Goal: Check status: Check status

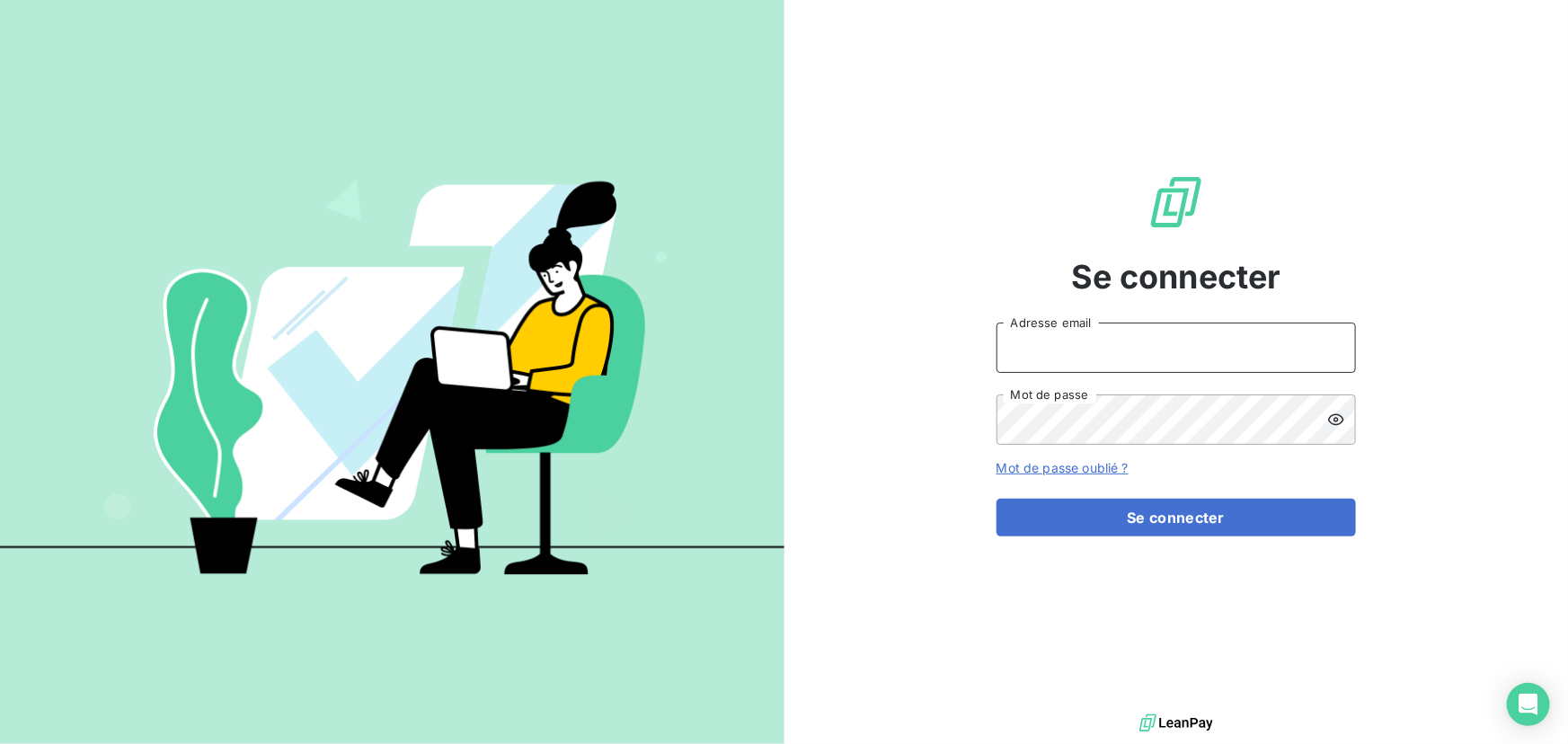
click at [1175, 345] on input "Adresse email" at bounding box center [1176, 348] width 359 height 50
click at [0, 743] on div at bounding box center [0, 744] width 0 height 0
type input "[EMAIL_ADDRESS][DOMAIN_NAME]"
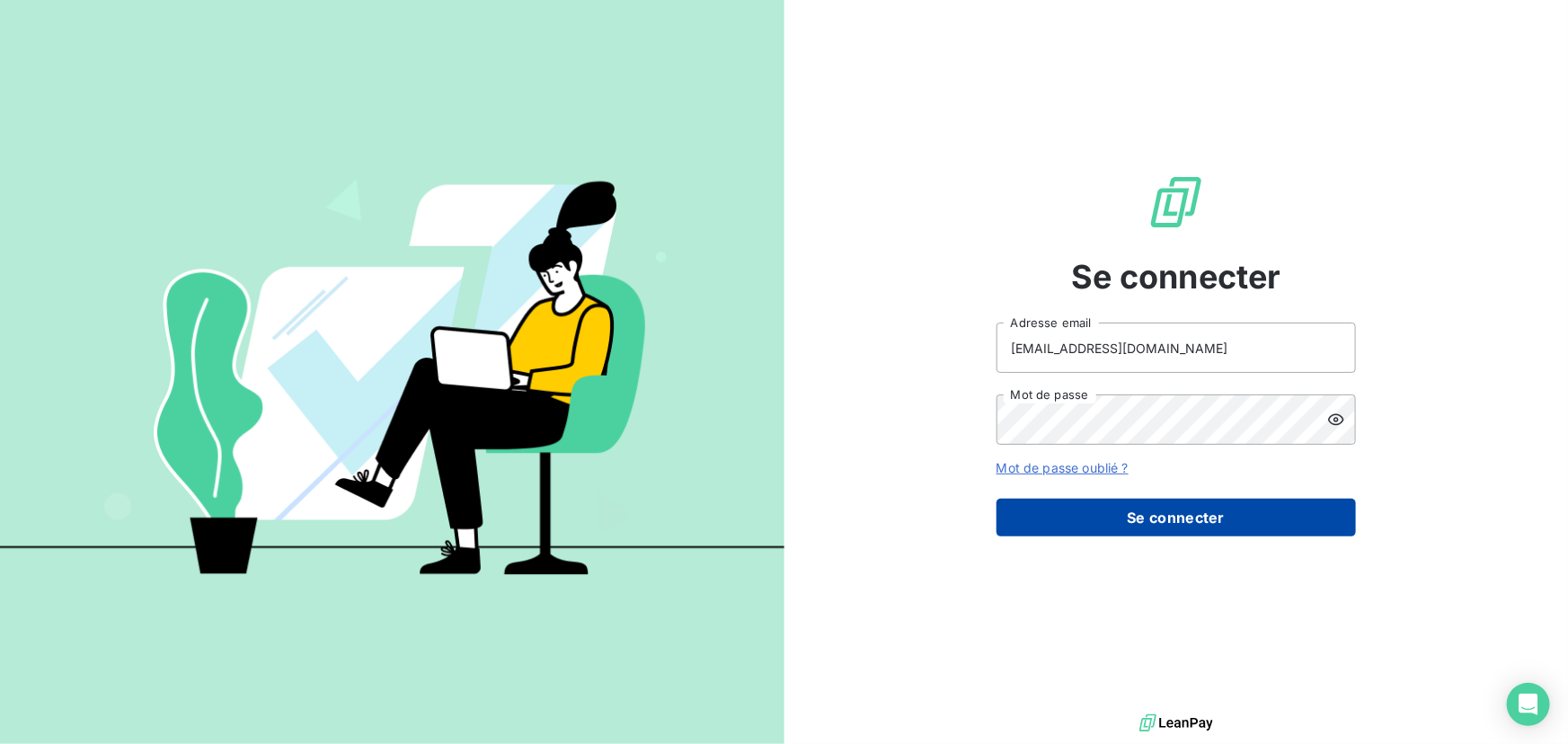
click at [1154, 512] on button "Se connecter" at bounding box center [1176, 517] width 359 height 38
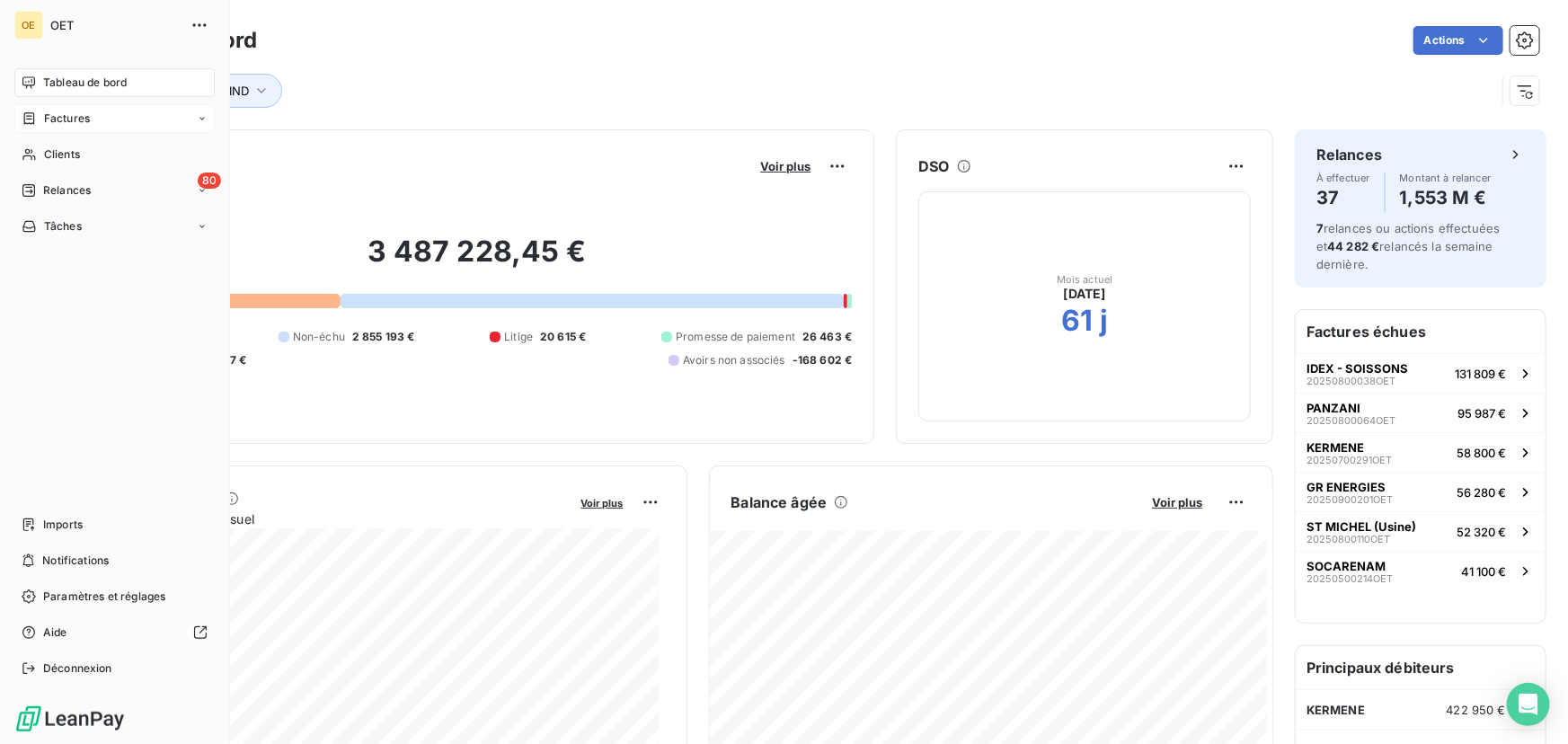
click at [53, 116] on span "Factures" at bounding box center [67, 118] width 46 height 17
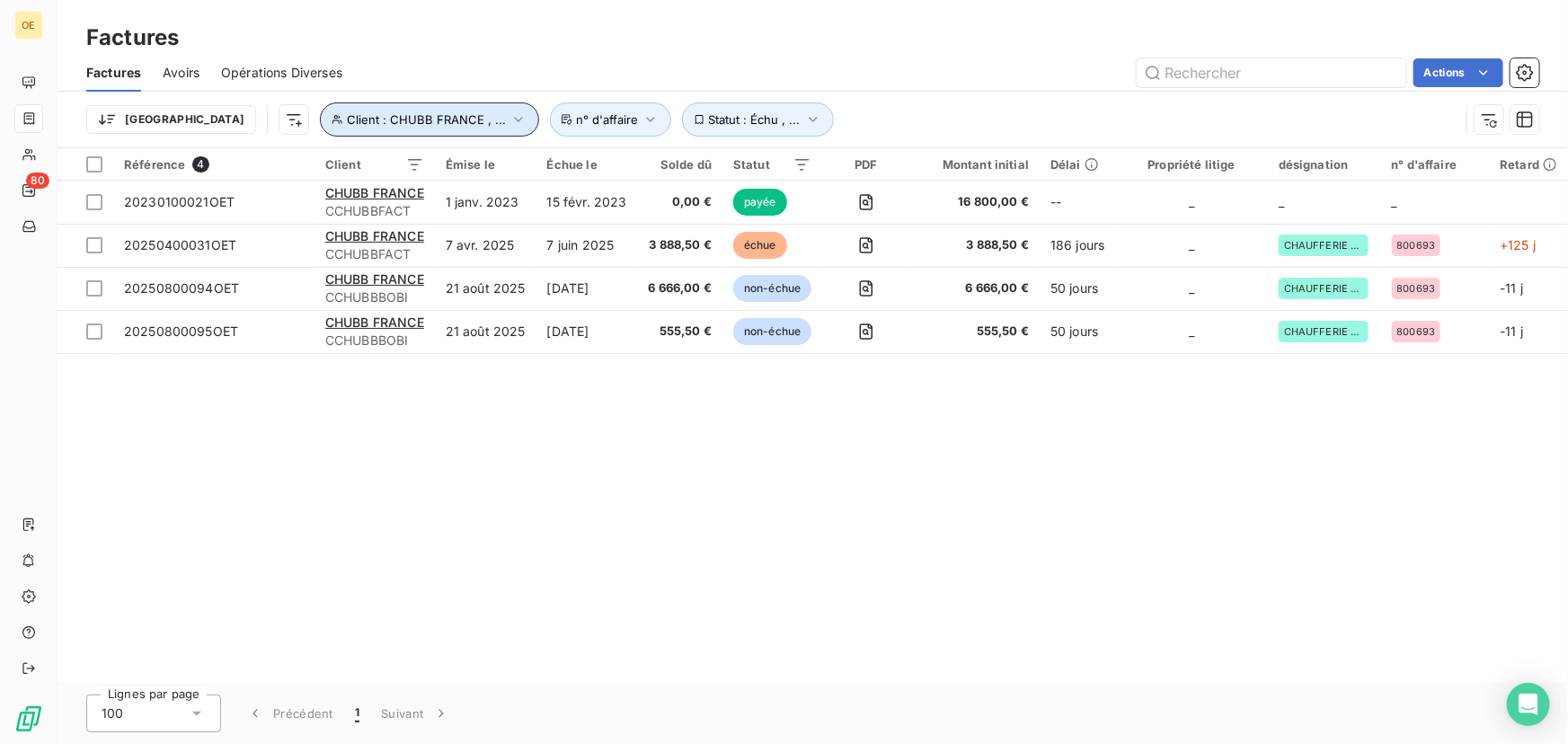
click at [514, 119] on icon "button" at bounding box center [518, 119] width 8 height 6
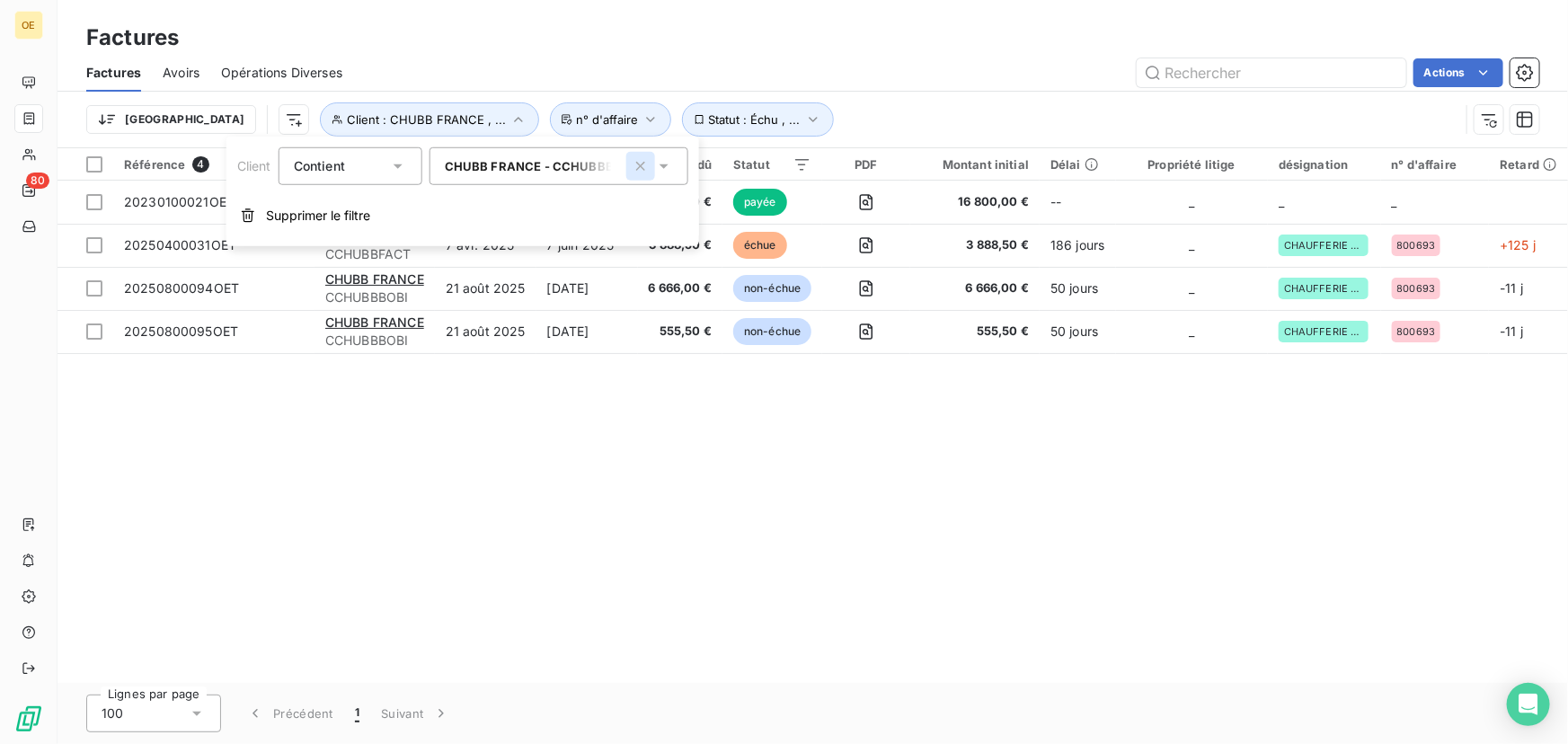
click at [641, 165] on icon "button" at bounding box center [640, 165] width 9 height 9
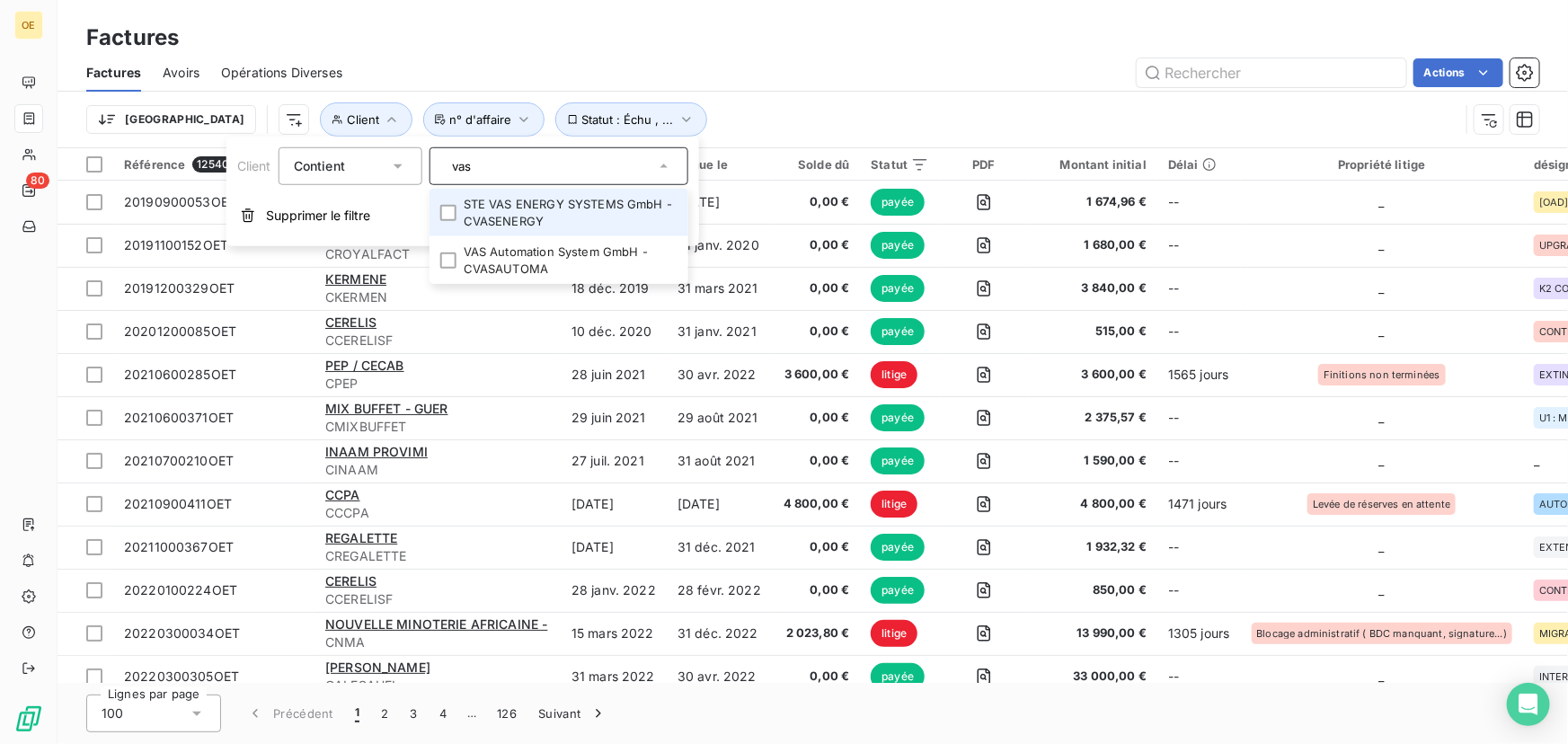
type input "vas"
click at [456, 213] on li "STE VAS ENERGY SYSTEMS GmbH - CVASENERGY" at bounding box center [559, 212] width 258 height 48
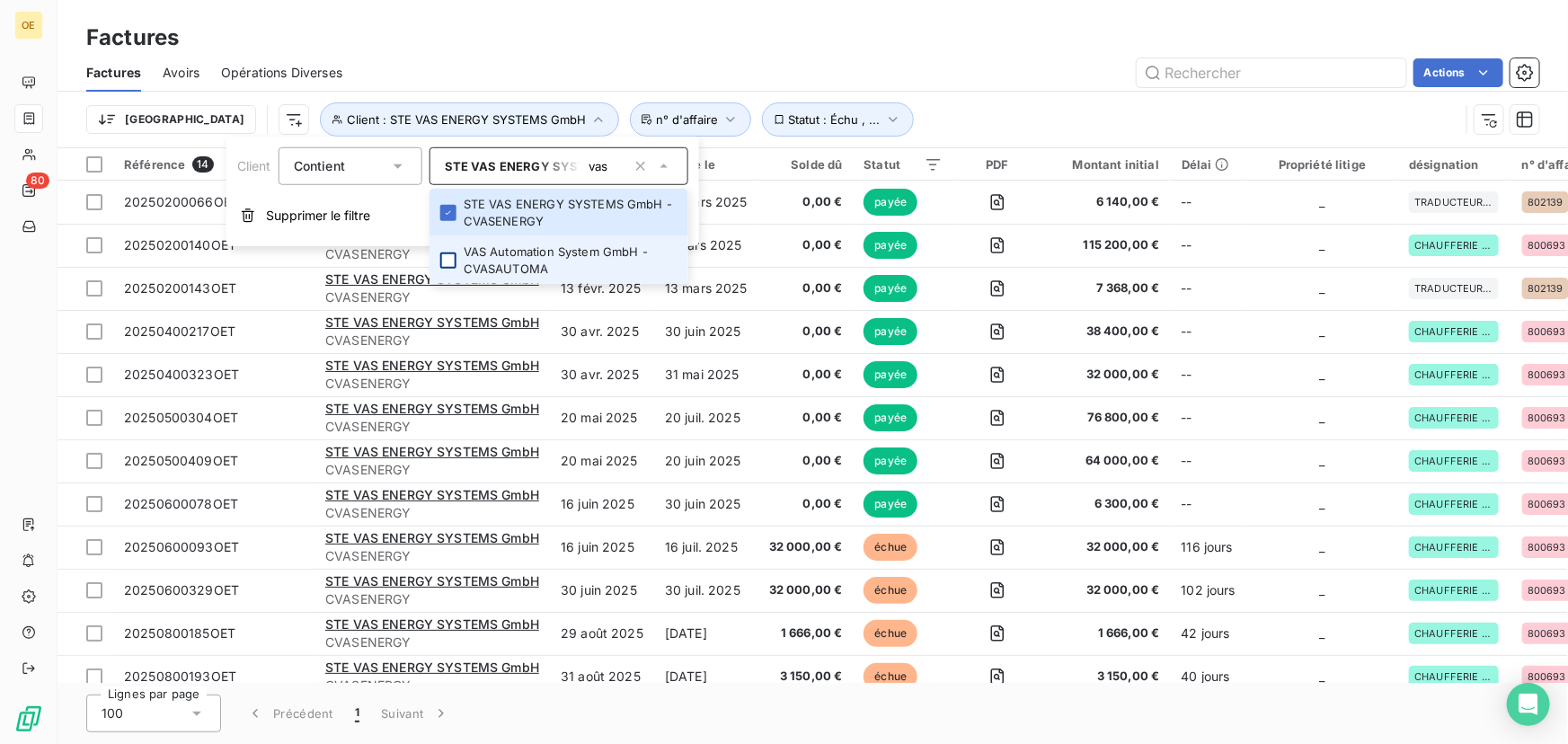
click at [447, 255] on div at bounding box center [448, 260] width 17 height 17
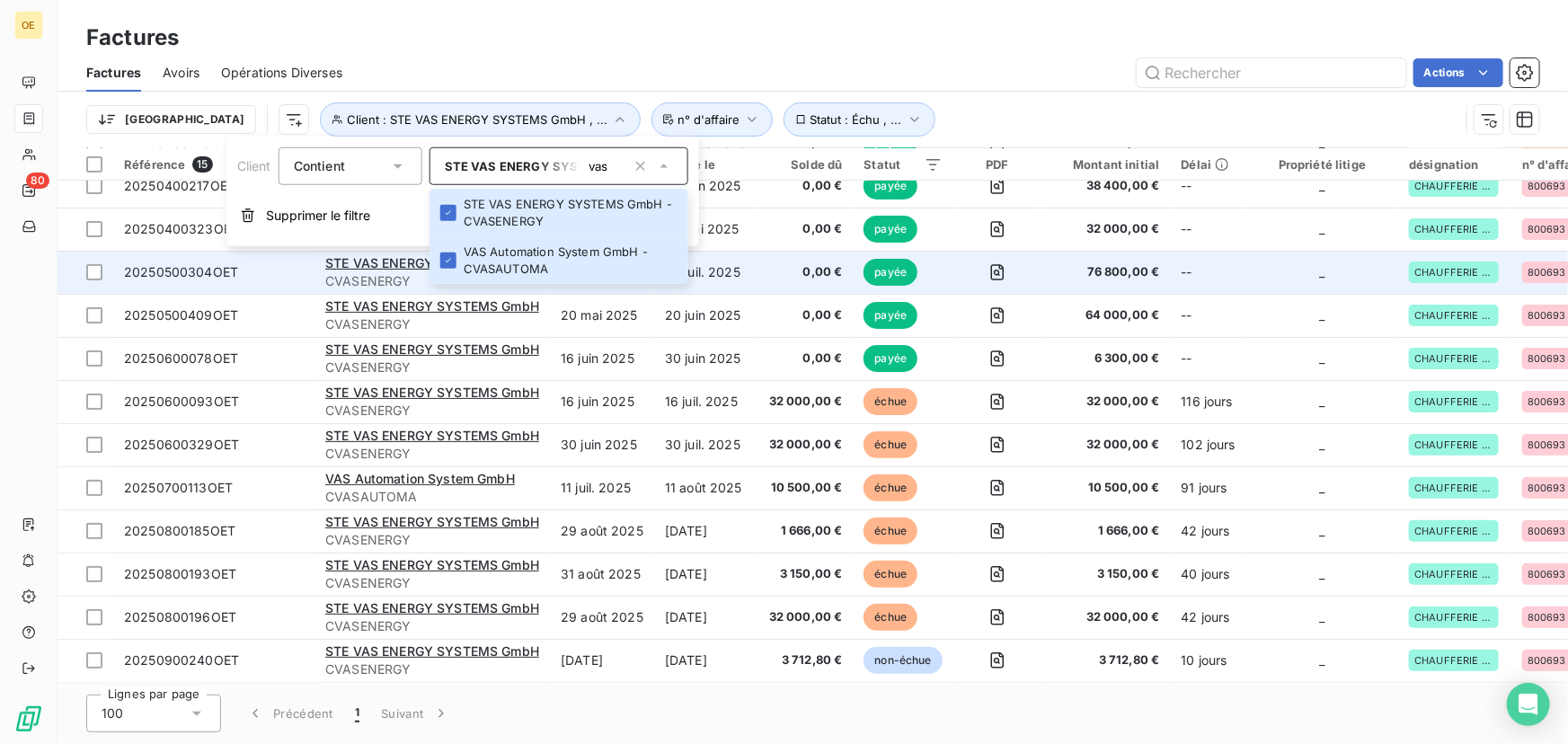
scroll to position [151, 0]
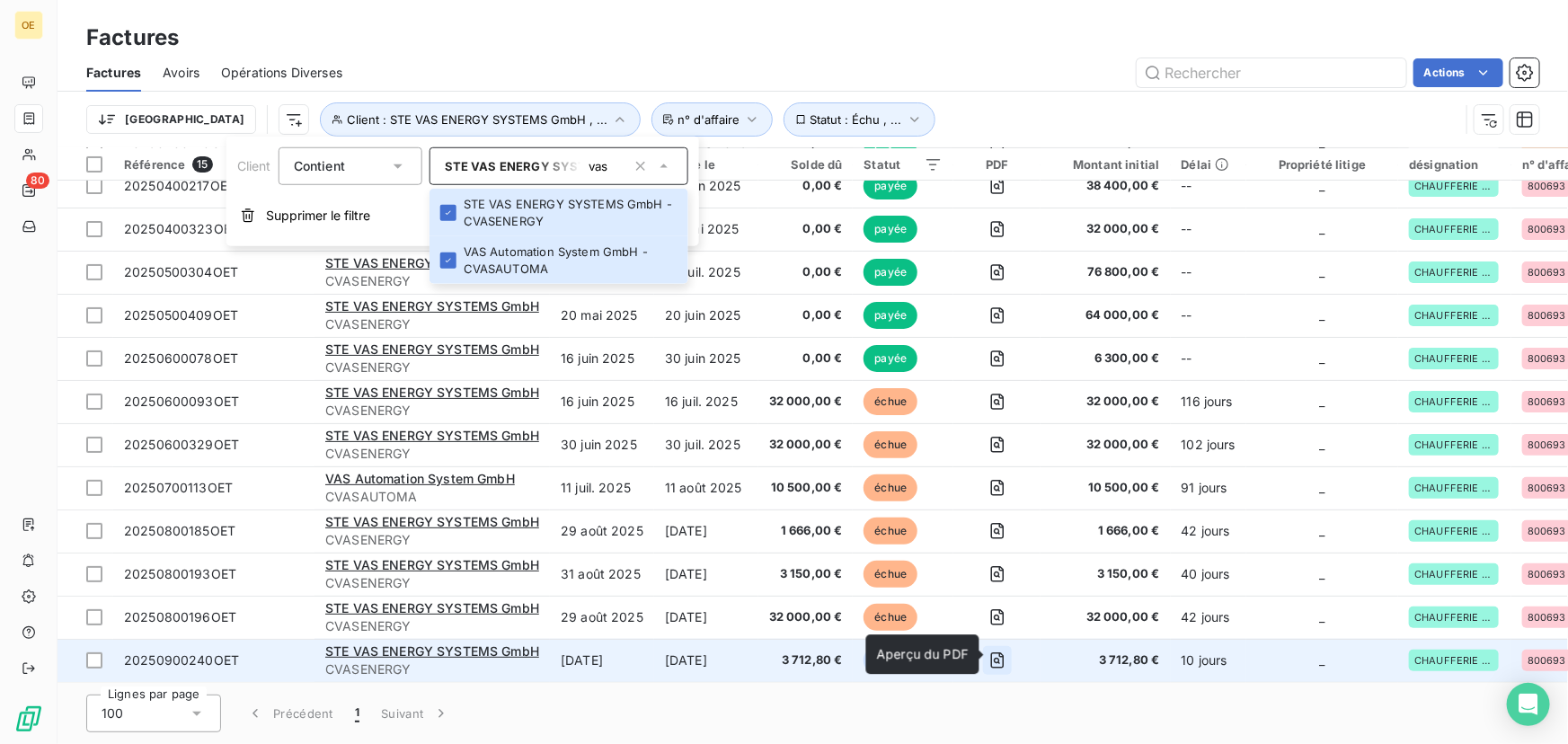
click at [997, 651] on icon "button" at bounding box center [997, 660] width 18 height 18
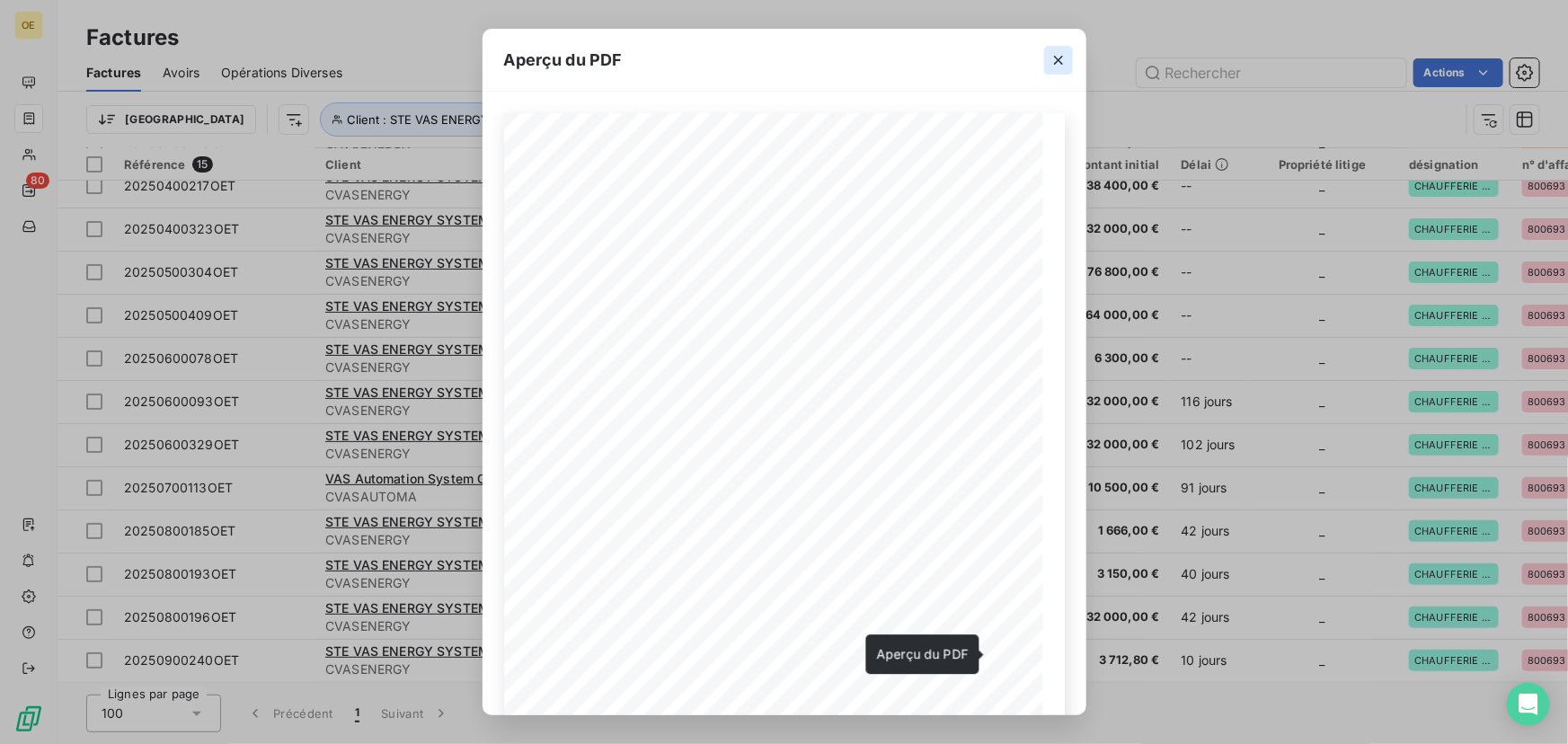
click at [1058, 61] on icon "button" at bounding box center [1058, 60] width 9 height 9
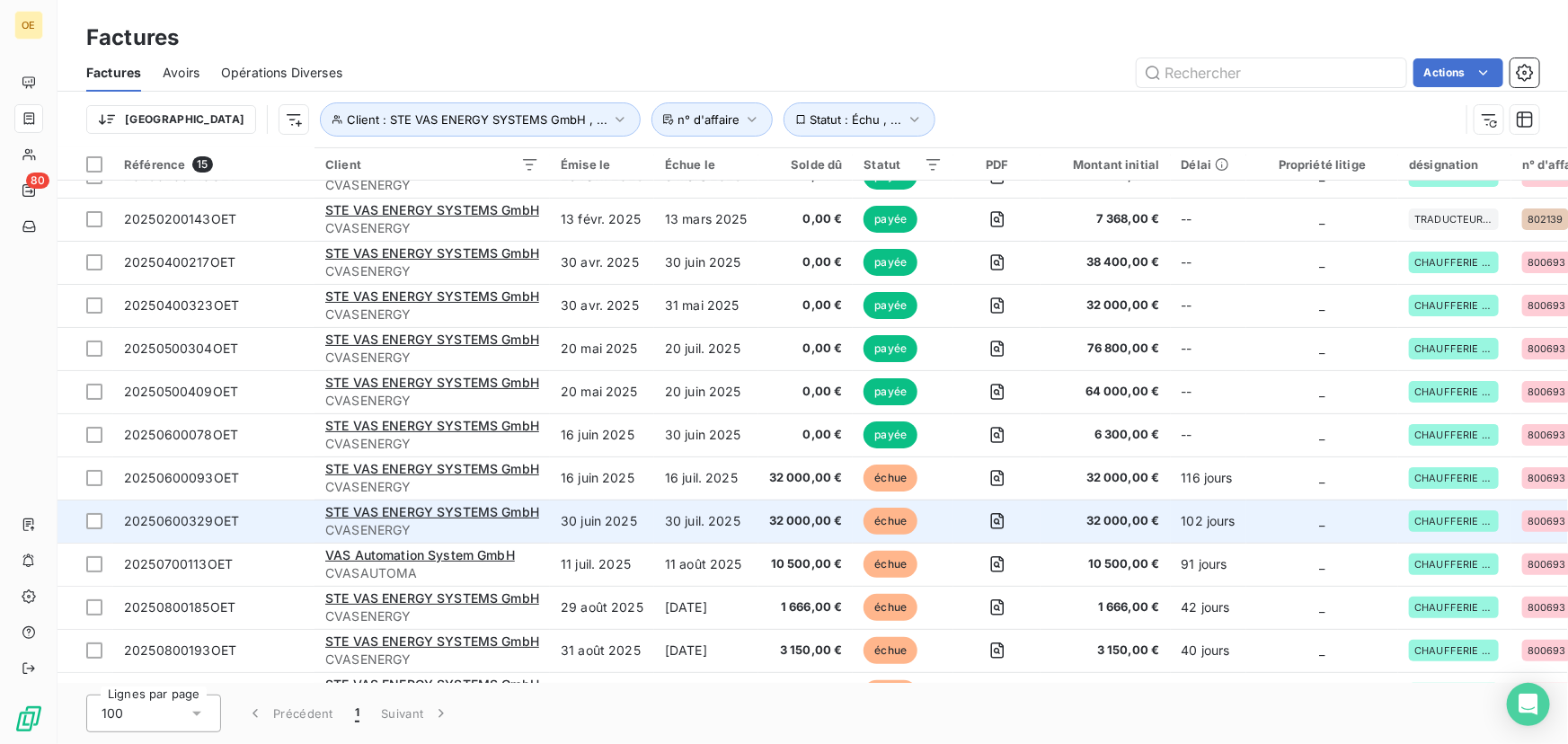
scroll to position [0, 0]
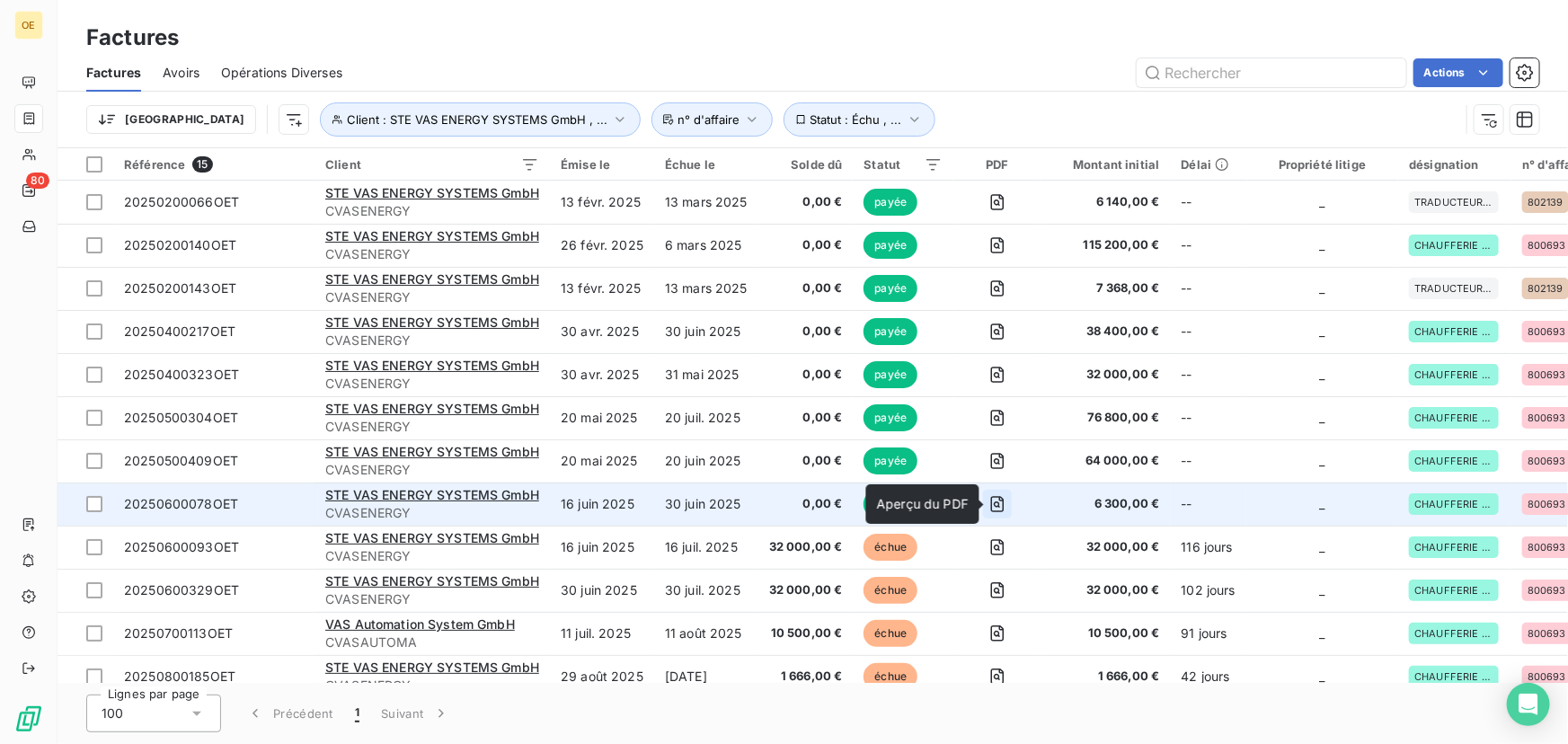
click at [1004, 505] on icon "button" at bounding box center [997, 504] width 18 height 18
